Goal: Transaction & Acquisition: Book appointment/travel/reservation

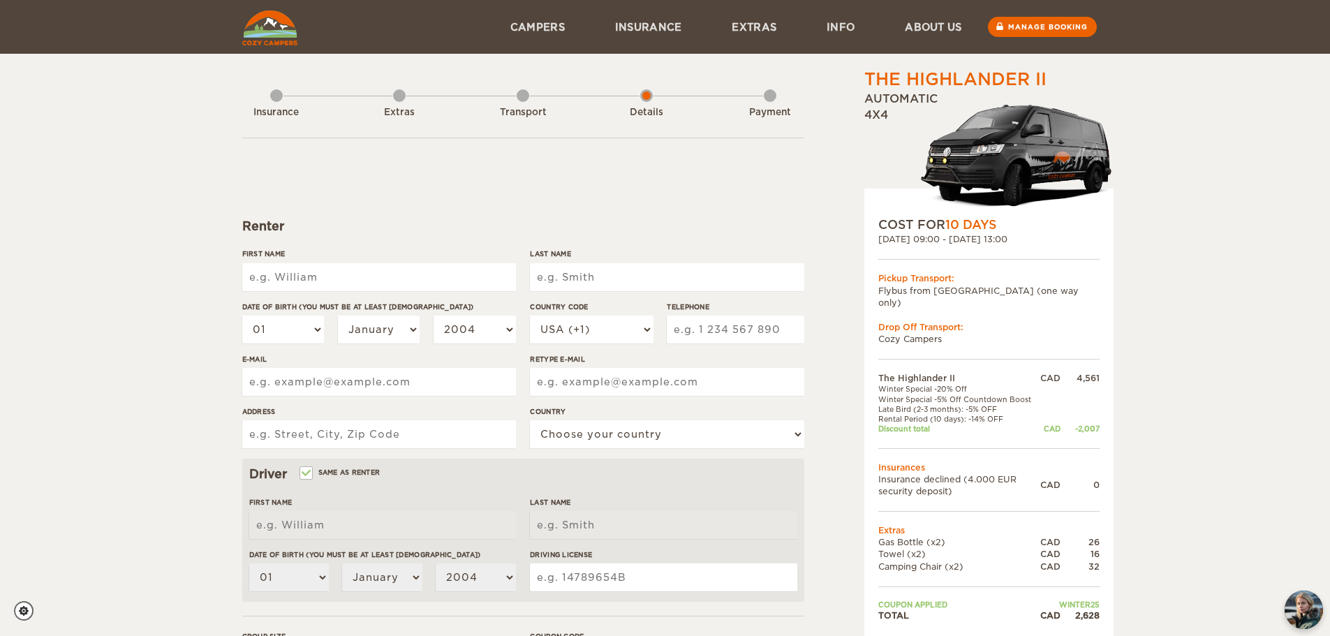
click at [454, 279] on input "First Name" at bounding box center [379, 277] width 274 height 28
type input "[PERSON_NAME]"
type input "Petrosino"
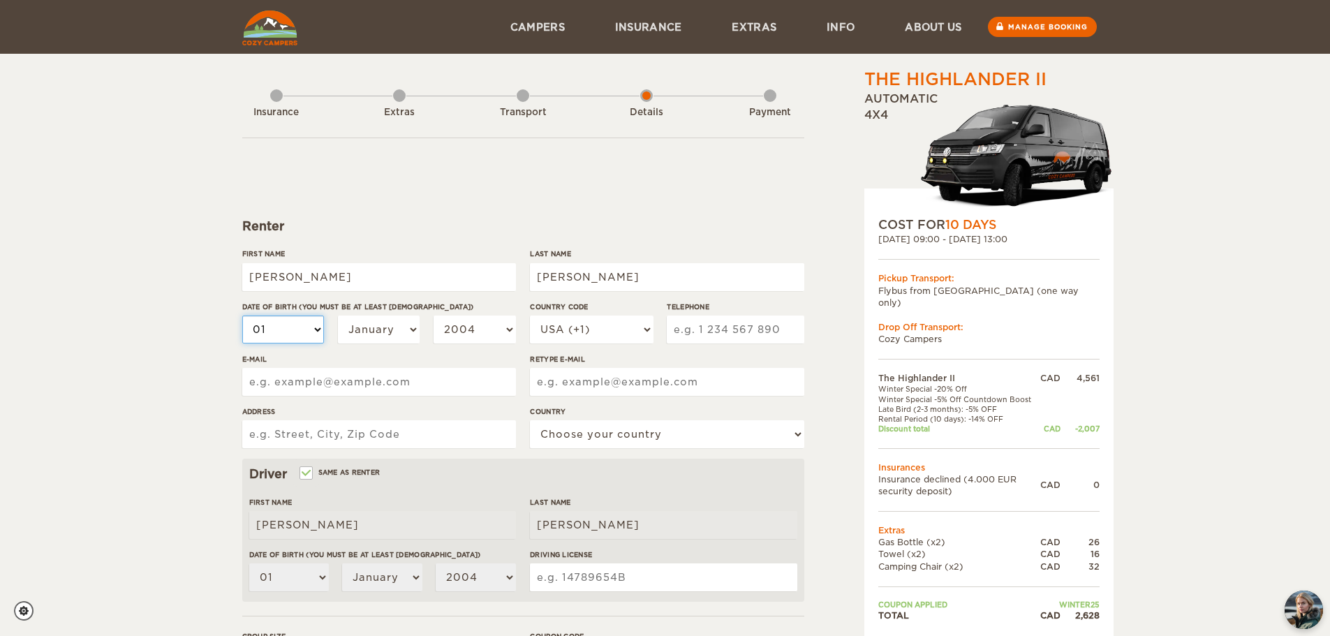
click at [299, 327] on select "01 02 03 04 05 06 07 08 09 10 11 12 13 14 15 16 17 18 19 20 21 22 23 24 25 26 2…" at bounding box center [283, 330] width 82 height 28
select select "03"
click at [242, 316] on select "01 02 03 04 05 06 07 08 09 10 11 12 13 14 15 16 17 18 19 20 21 22 23 24 25 26 2…" at bounding box center [283, 330] width 82 height 28
select select "03"
click at [374, 321] on select "January February March April May June July August September October November De…" at bounding box center [379, 330] width 82 height 28
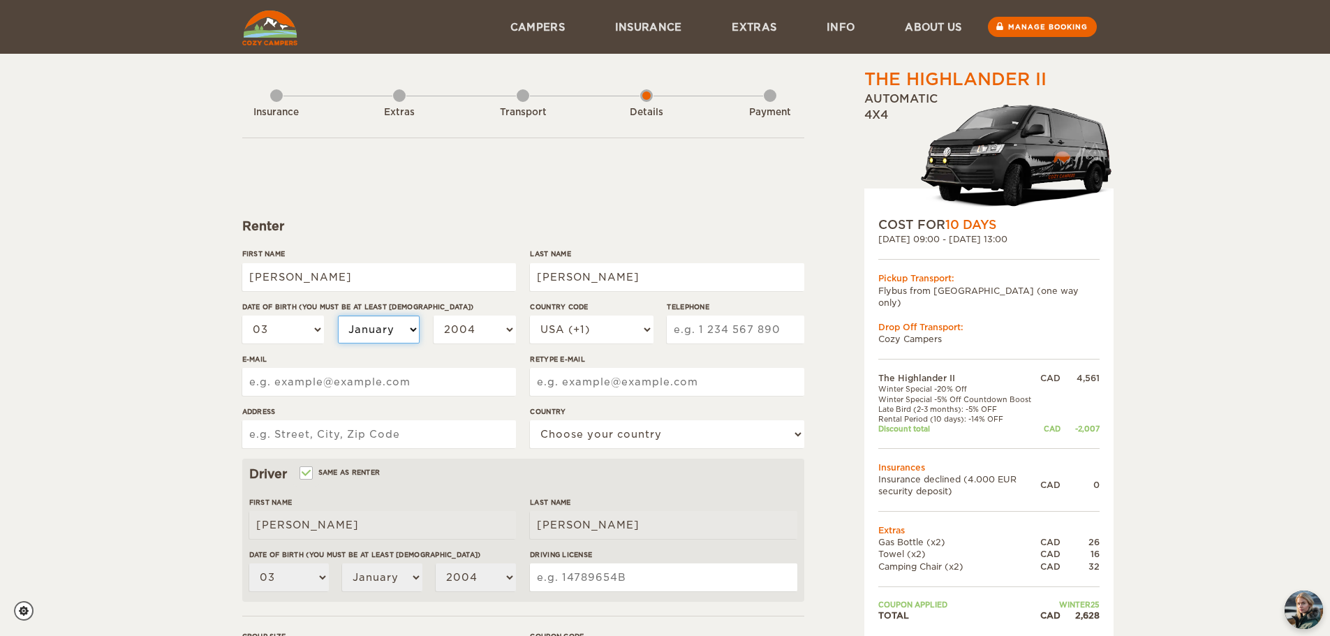
select select "05"
click at [338, 316] on select "January February March April May June July August September October November De…" at bounding box center [379, 330] width 82 height 28
select select "05"
click at [464, 339] on select "2004 2003 2002 2001 2000 1999 1998 1997 1996 1995 1994 1993 1992 1991 1990 1989…" at bounding box center [474, 330] width 82 height 28
select select "1996"
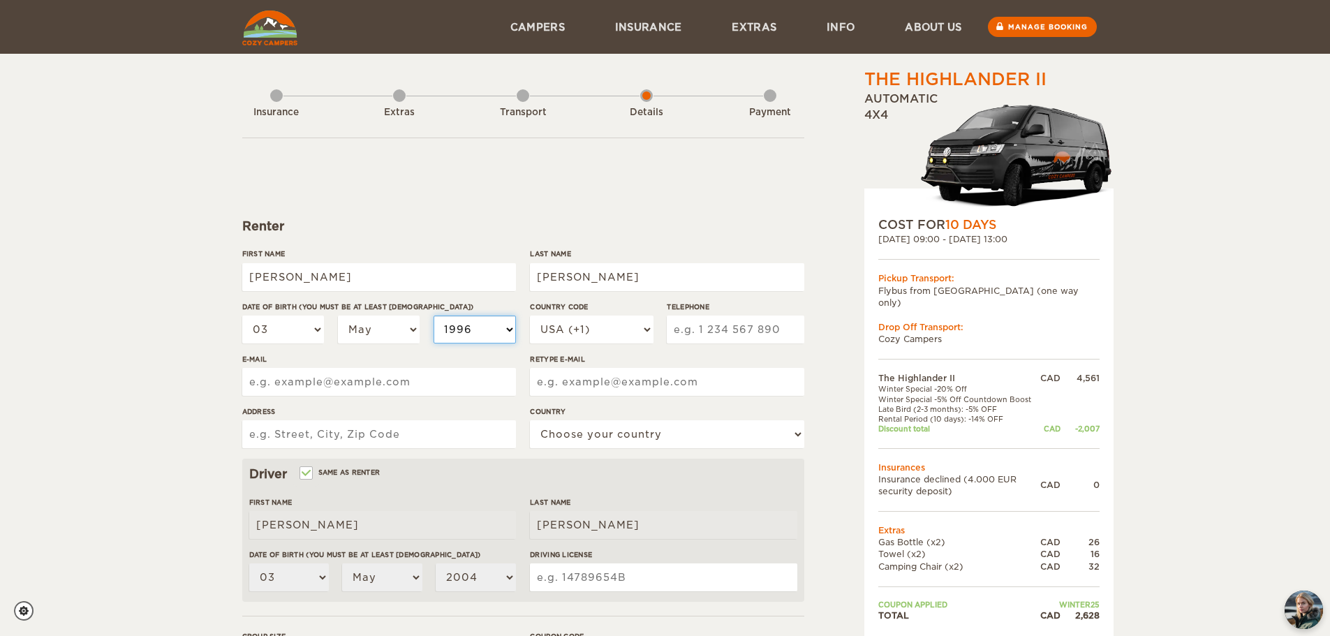
click at [433, 316] on select "2004 2003 2002 2001 2000 1999 1998 1997 1996 1995 1994 1993 1992 1991 1990 1989…" at bounding box center [474, 330] width 82 height 28
select select "1996"
click at [611, 333] on select "USA (+1) UK (+44) Germany (+49) Algeria (+213) Andorra (+376) Angola (+244) Ang…" at bounding box center [591, 330] width 123 height 28
click at [749, 332] on input "Telephone" at bounding box center [735, 330] width 137 height 28
type input "5196352303"
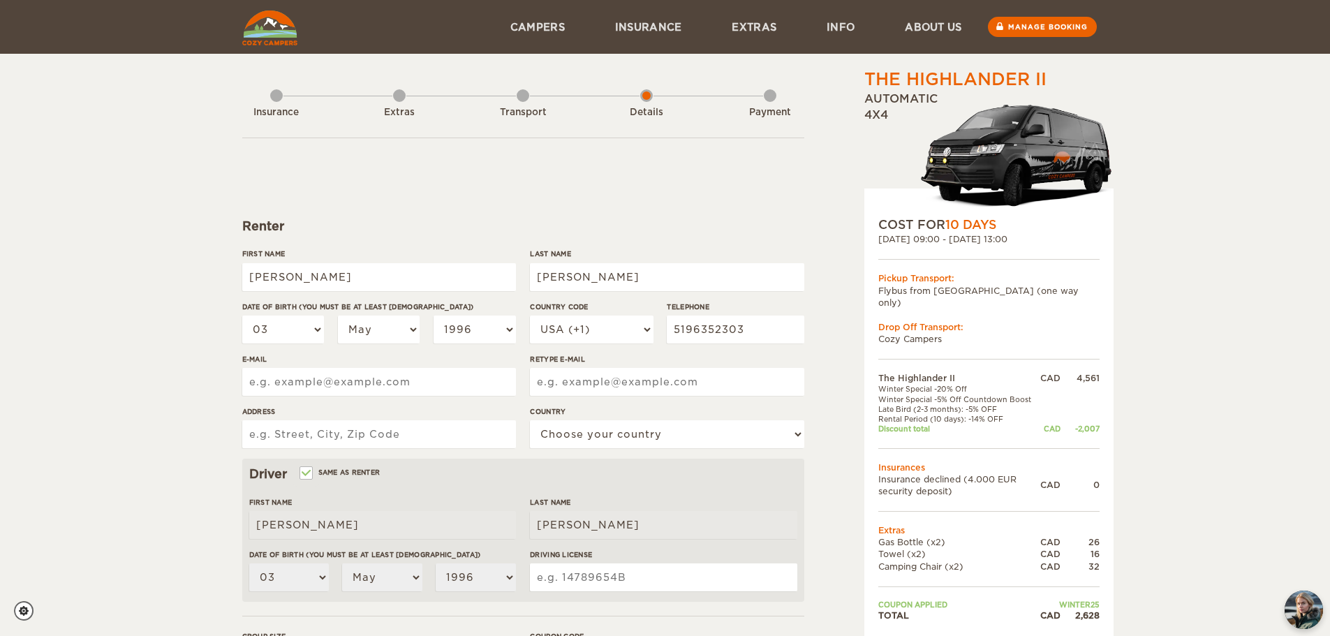
click at [465, 367] on div "E-mail" at bounding box center [379, 380] width 274 height 52
click at [450, 386] on input "E-mail" at bounding box center [379, 382] width 274 height 28
type input "cody.petrosino@gmail.com"
click at [366, 438] on input "Address" at bounding box center [379, 434] width 274 height 28
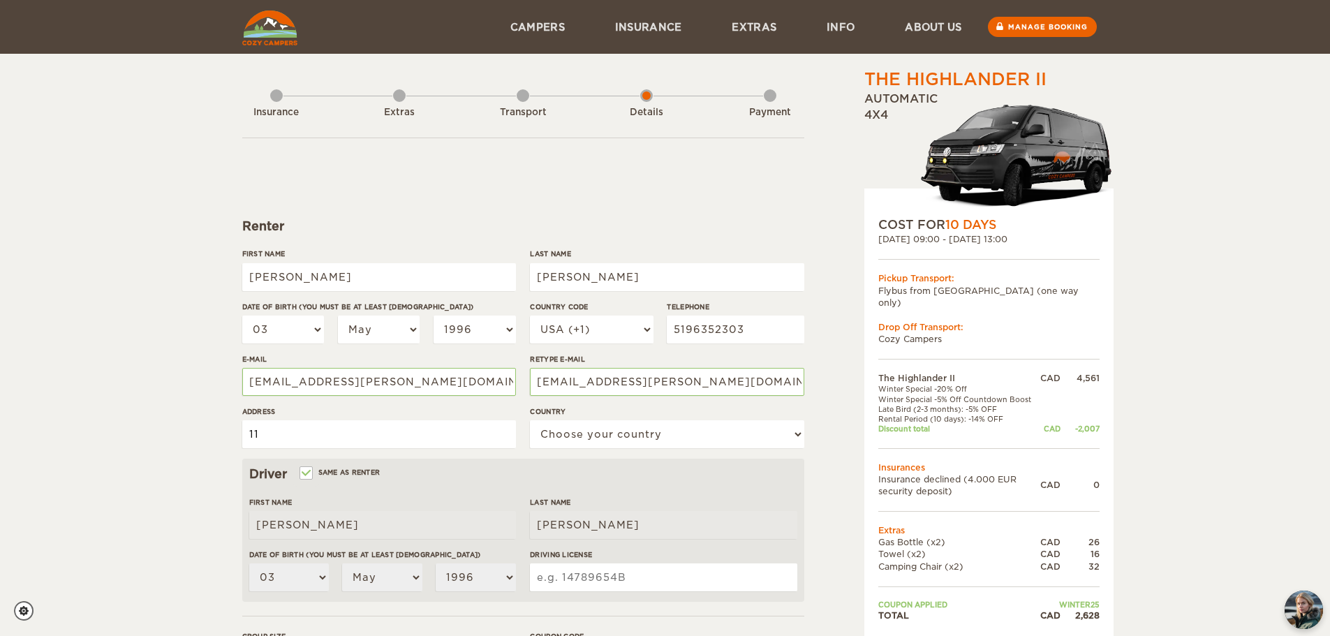
type input "1"
type input "32-54 Blue Springs Drive Waterloo Ontario"
click at [617, 426] on select "Choose your country United States United Kingdom Germany Afghanistan Albania Al…" at bounding box center [667, 434] width 274 height 28
click at [530, 420] on select "Choose your country United States United Kingdom Germany Afghanistan Albania Al…" at bounding box center [667, 434] width 274 height 28
click at [611, 437] on select "Choose your country United States United Kingdom Germany Afghanistan Albania Al…" at bounding box center [667, 434] width 274 height 28
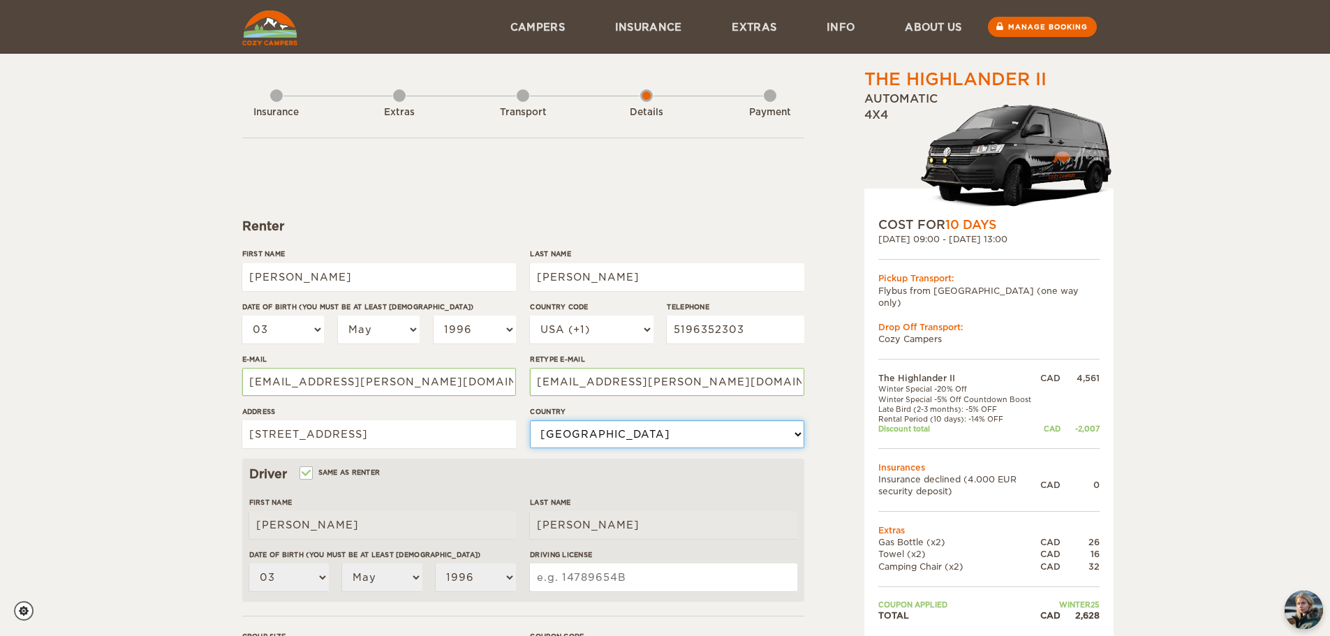
select select "38"
click at [829, 451] on div "The Highlander II Expand Collapse Total 2,628 CAD Automatic 4x4 COST FOR 10 Day…" at bounding box center [953, 481] width 270 height 826
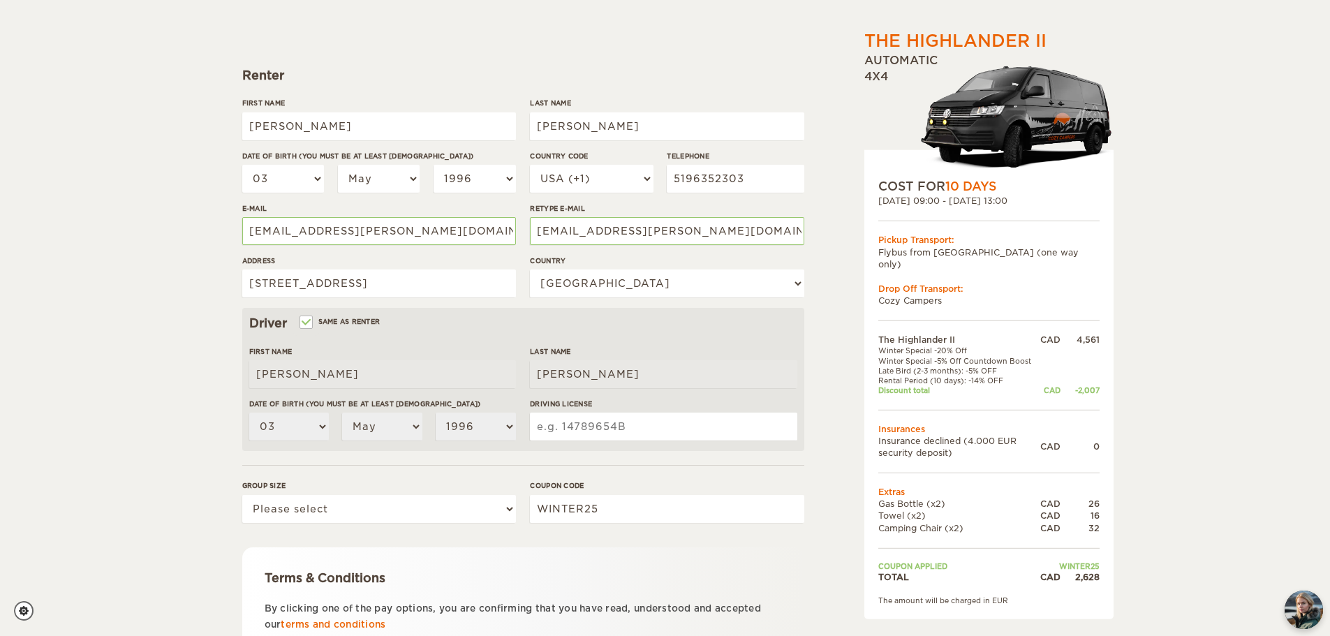
scroll to position [151, 0]
click at [769, 427] on input "Driving License" at bounding box center [663, 426] width 267 height 28
type input "P28711345960503"
click at [461, 514] on select "Please select 1 2" at bounding box center [379, 508] width 274 height 28
select select "2"
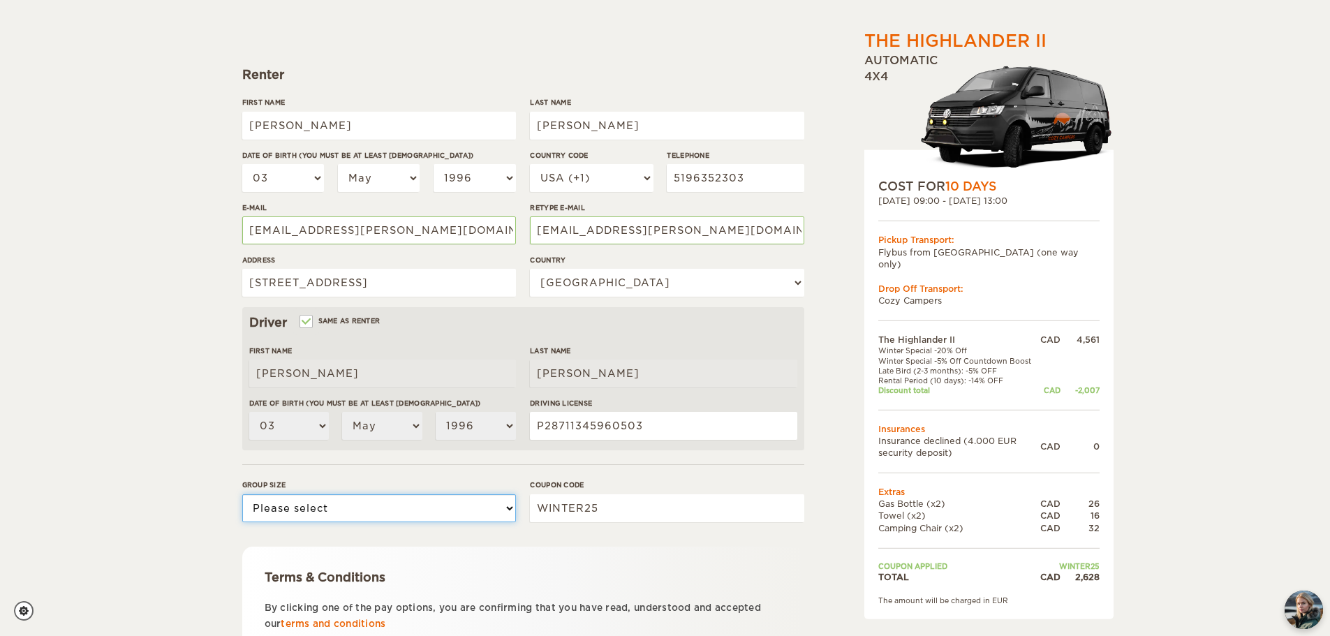
click at [242, 494] on select "Please select 1 2" at bounding box center [379, 508] width 274 height 28
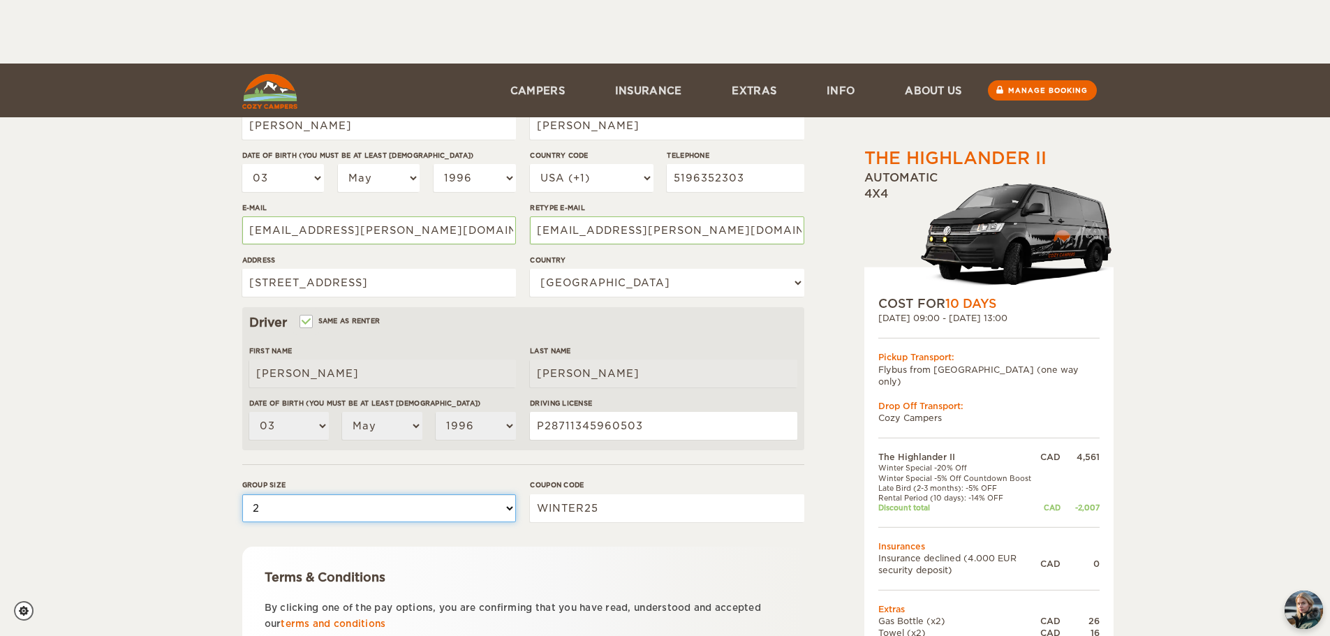
scroll to position [272, 0]
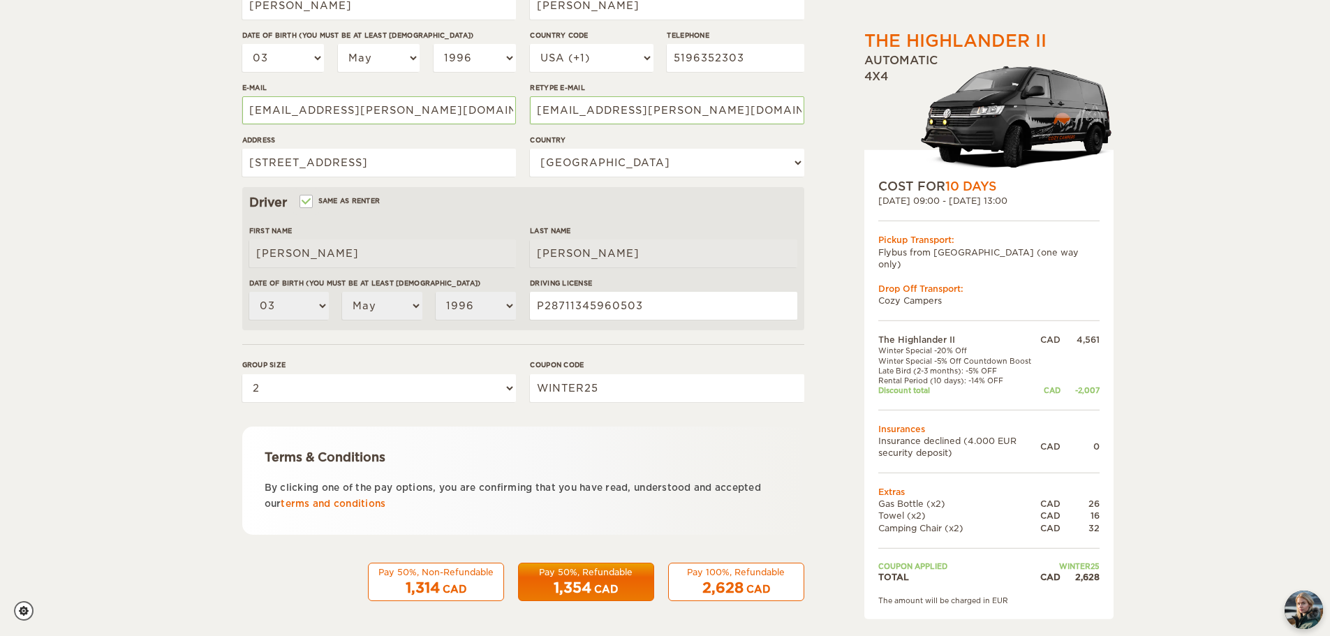
click at [616, 588] on div "CAD" at bounding box center [606, 589] width 24 height 14
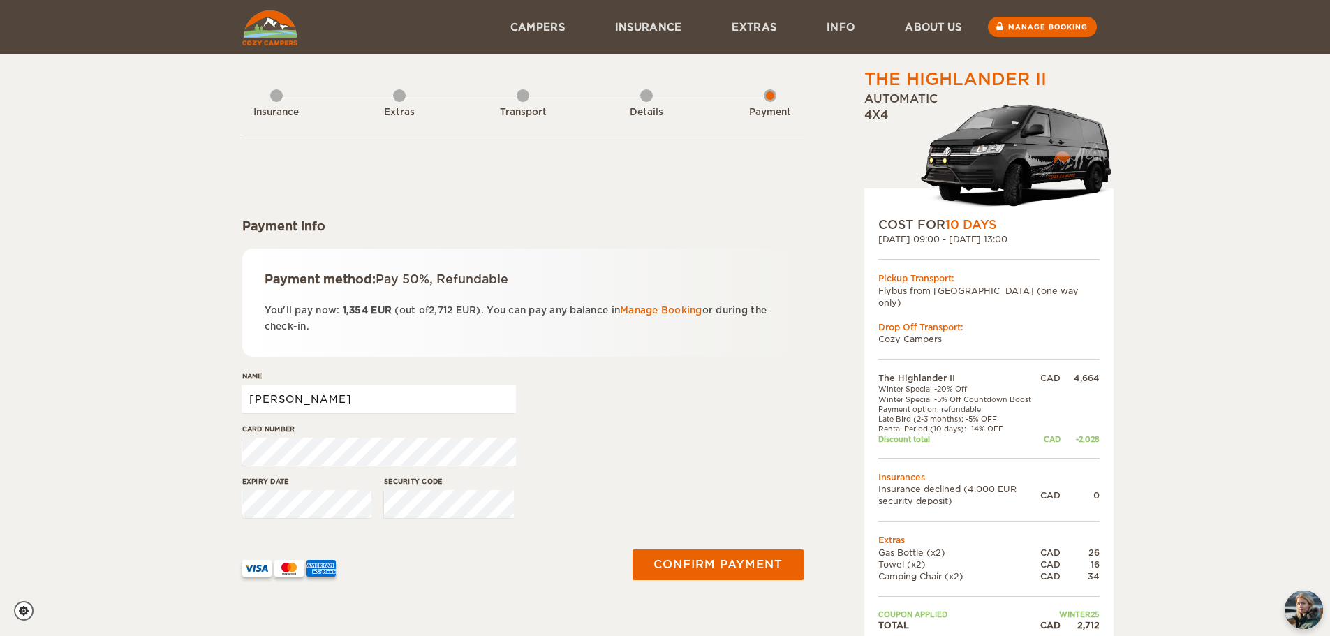
click at [416, 399] on input "[PERSON_NAME]" at bounding box center [379, 399] width 274 height 28
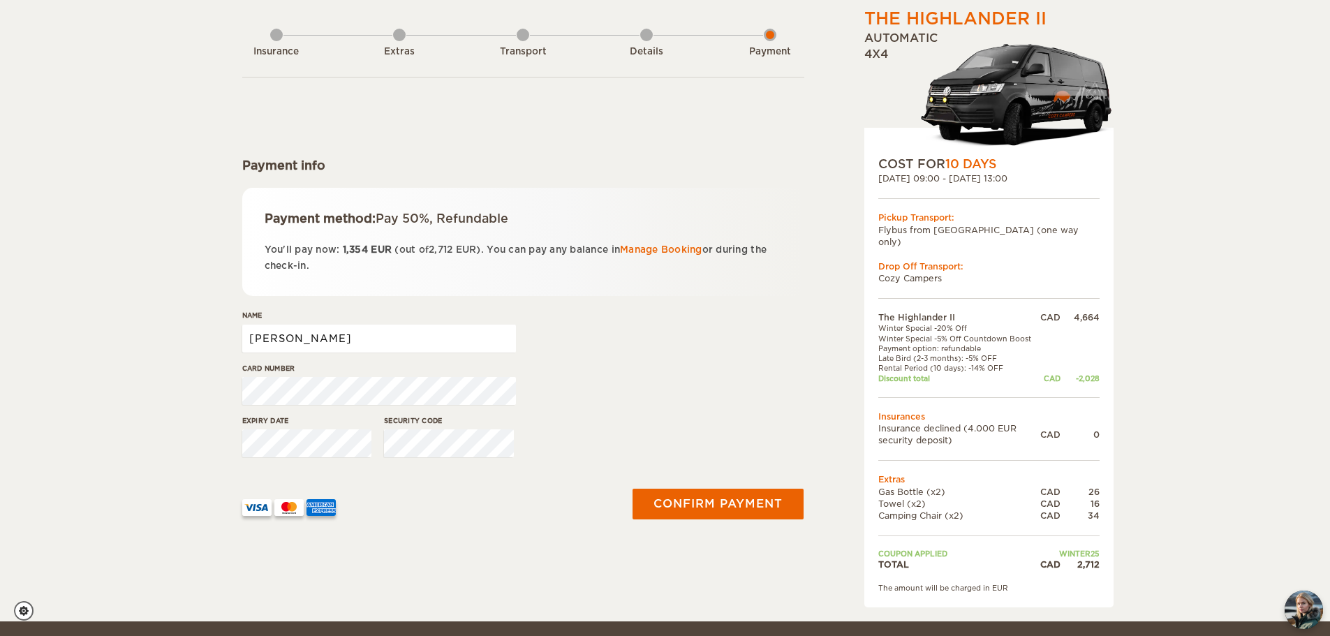
scroll to position [61, 0]
type input "[PERSON_NAME]"
click at [697, 506] on button "Confirm payment" at bounding box center [718, 503] width 176 height 31
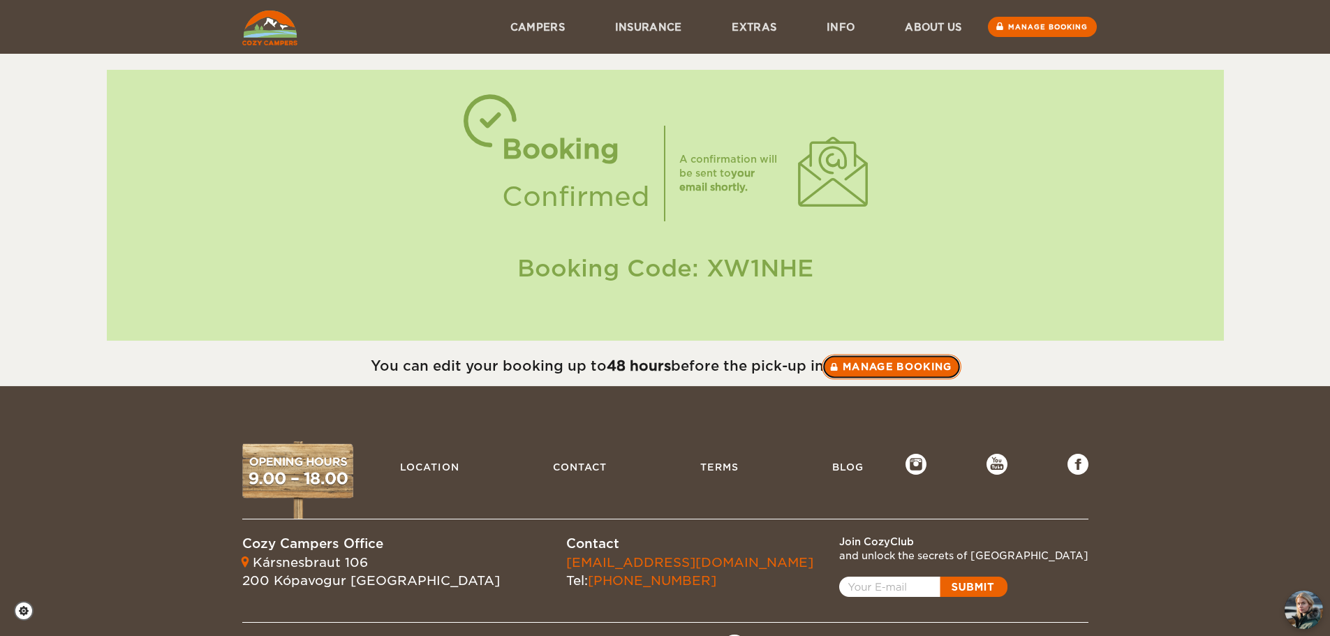
click at [876, 369] on link "Manage booking" at bounding box center [892, 366] width 140 height 25
